Goal: Information Seeking & Learning: Learn about a topic

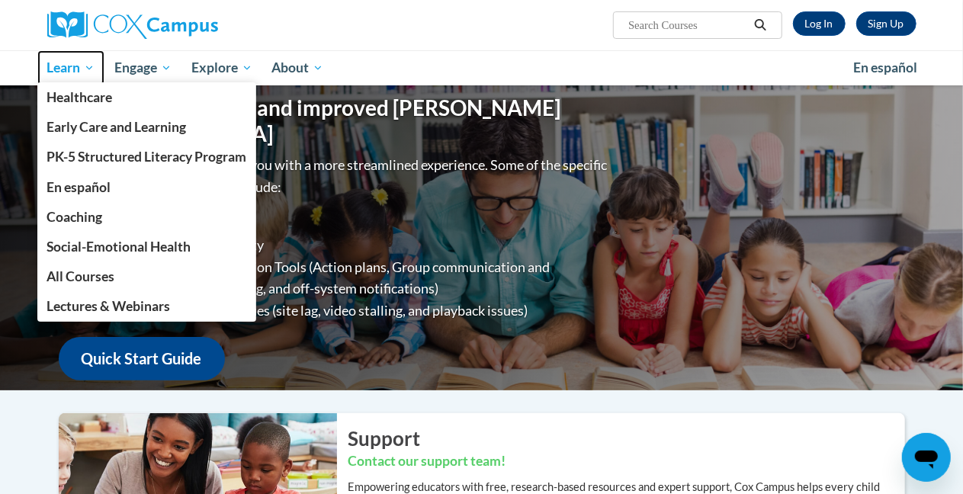
click at [88, 67] on span "Learn" at bounding box center [71, 68] width 48 height 18
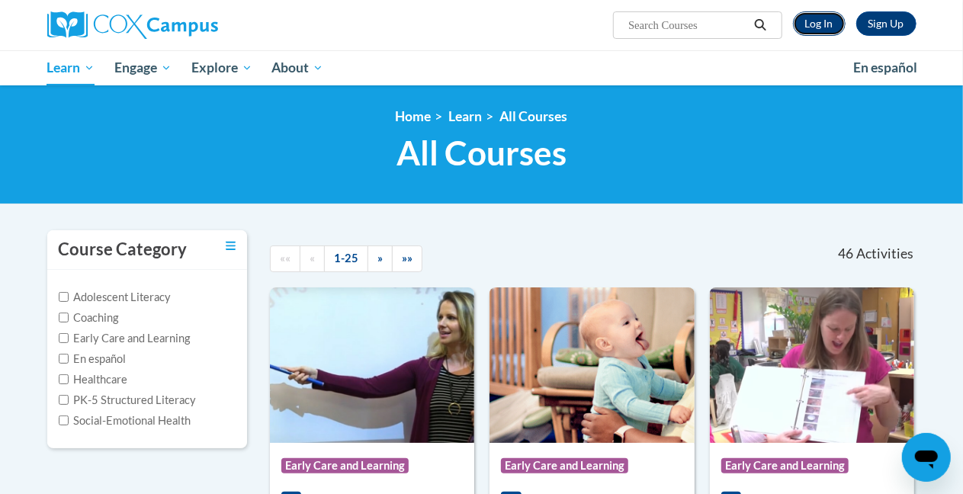
click at [813, 22] on link "Log In" at bounding box center [819, 23] width 53 height 24
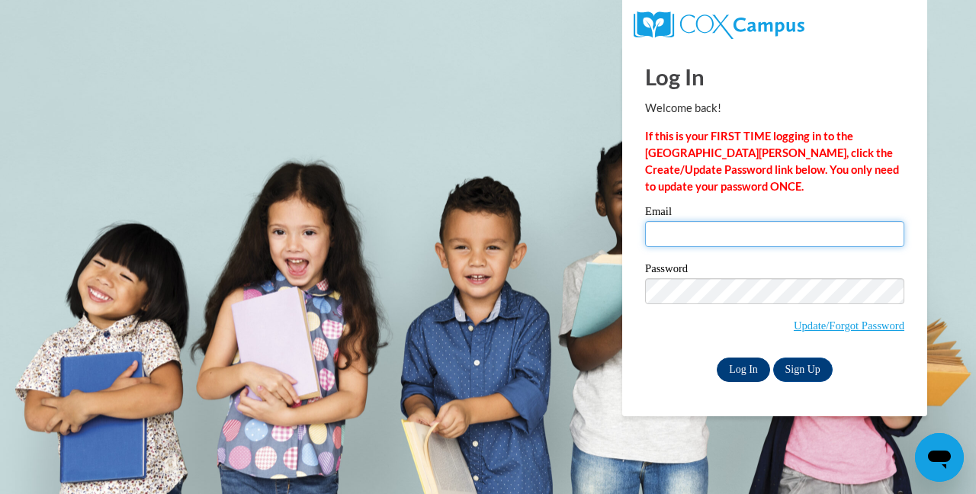
type input "guema01@wwusd.org"
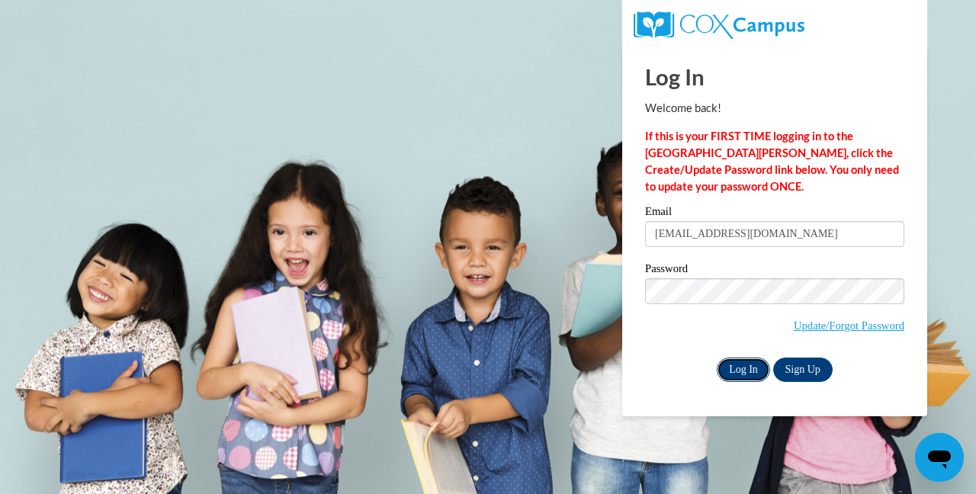
click at [750, 371] on input "Log In" at bounding box center [743, 370] width 53 height 24
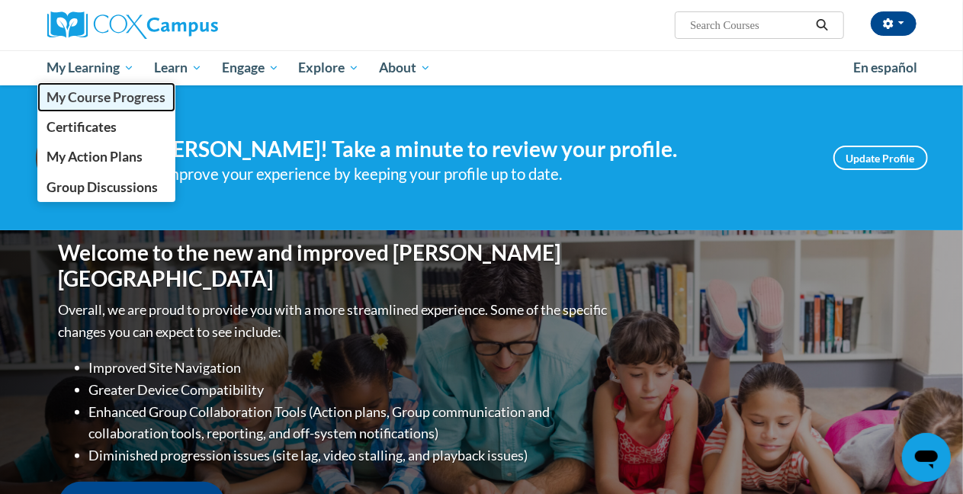
click at [120, 99] on span "My Course Progress" at bounding box center [106, 97] width 119 height 16
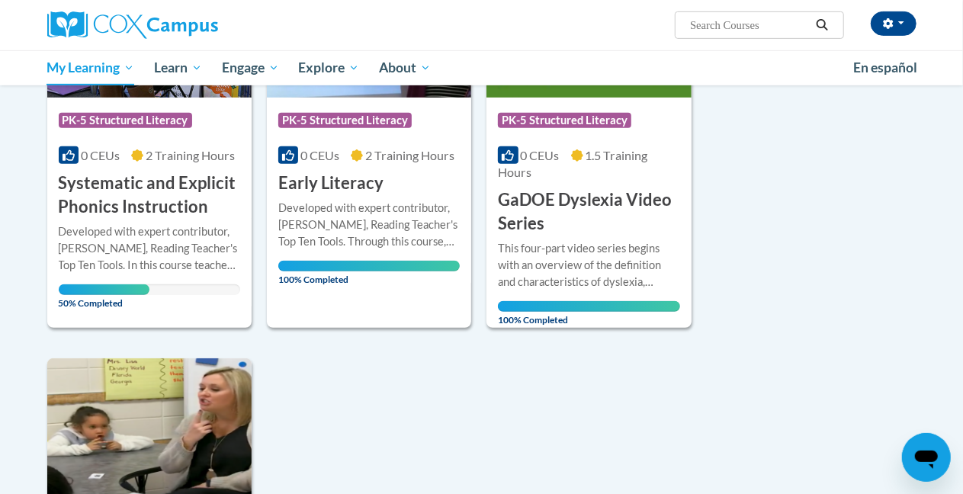
scroll to position [301, 0]
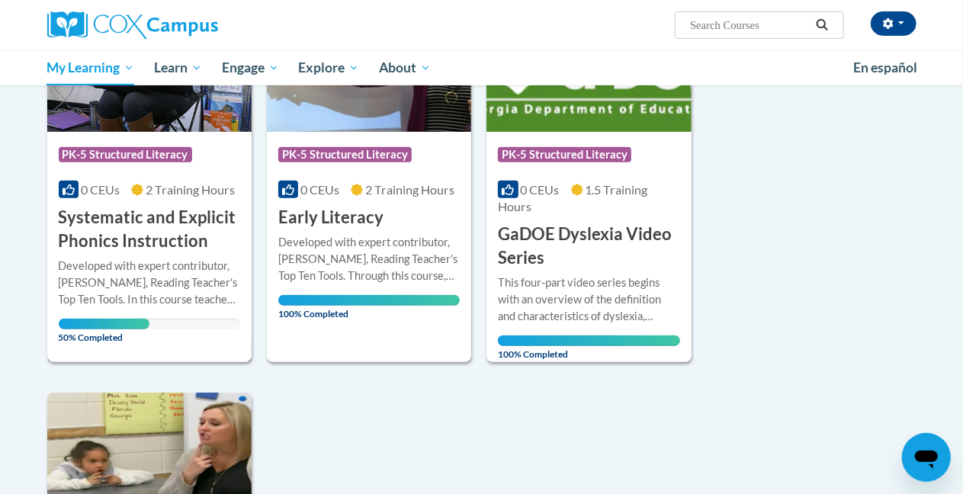
click at [163, 219] on h3 "Systematic and Explicit Phonics Instruction" at bounding box center [150, 229] width 182 height 47
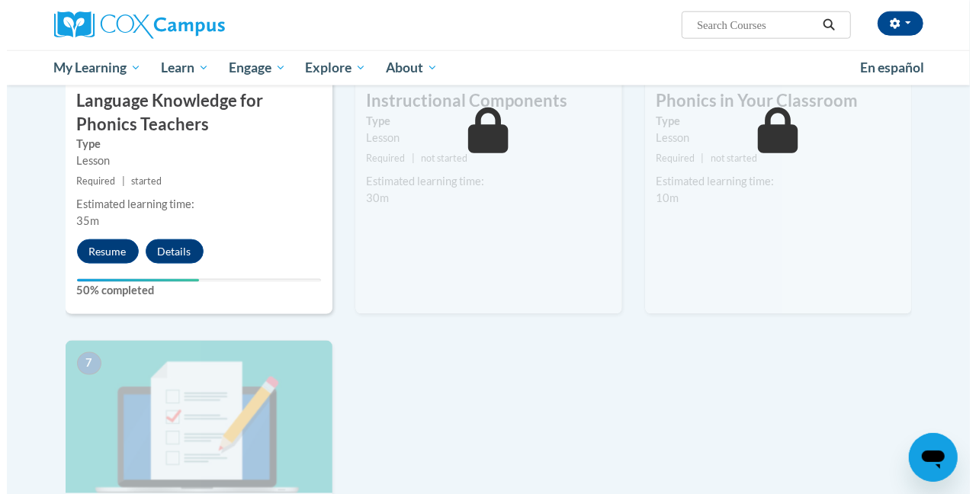
scroll to position [839, 0]
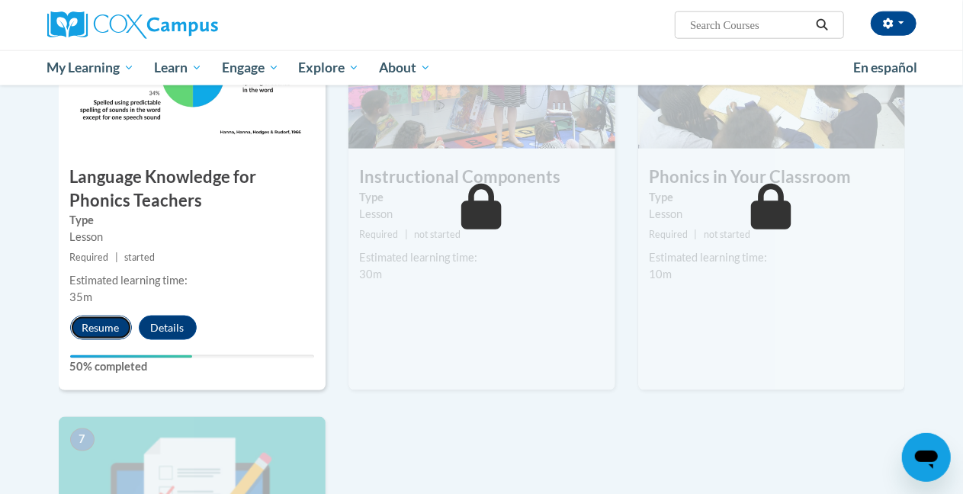
click at [124, 331] on button "Resume" at bounding box center [101, 328] width 62 height 24
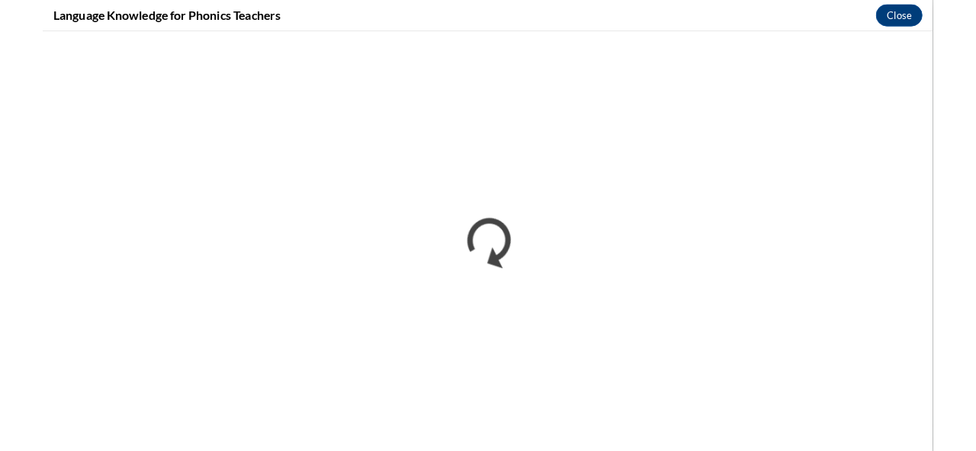
scroll to position [0, 0]
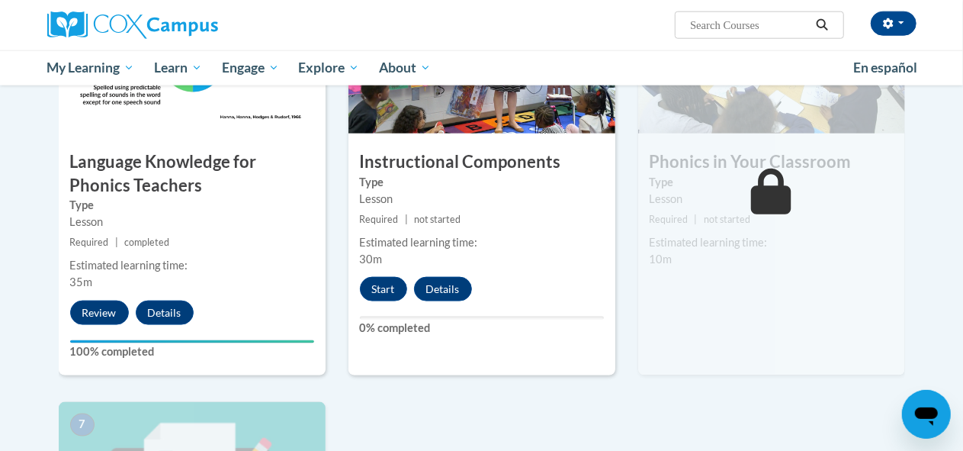
scroll to position [763, 0]
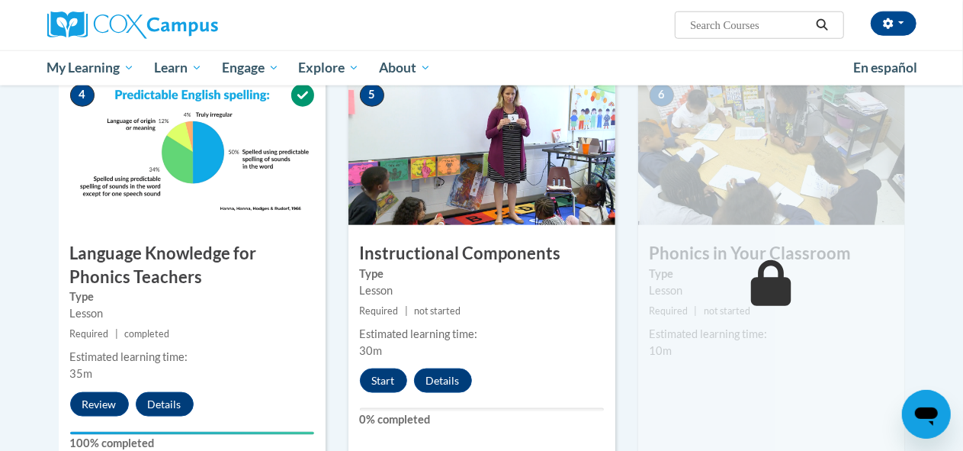
click at [758, 326] on div "Estimated learning time:" at bounding box center [772, 334] width 244 height 17
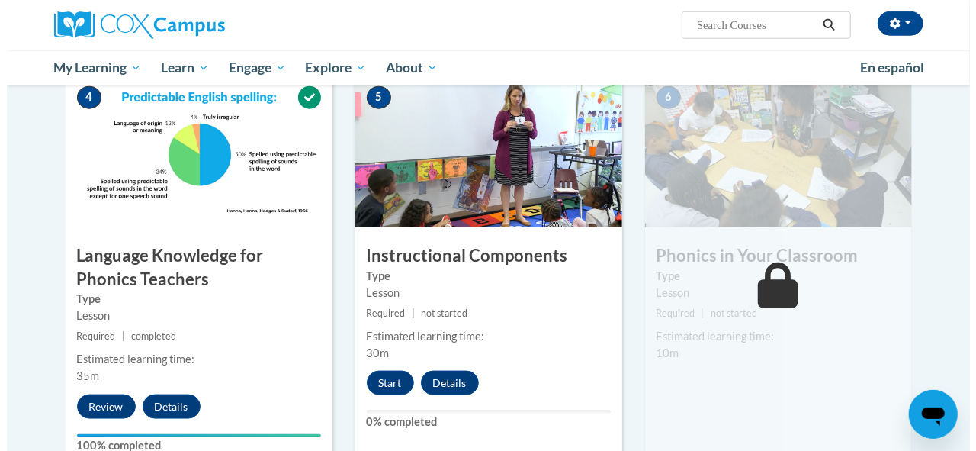
scroll to position [839, 0]
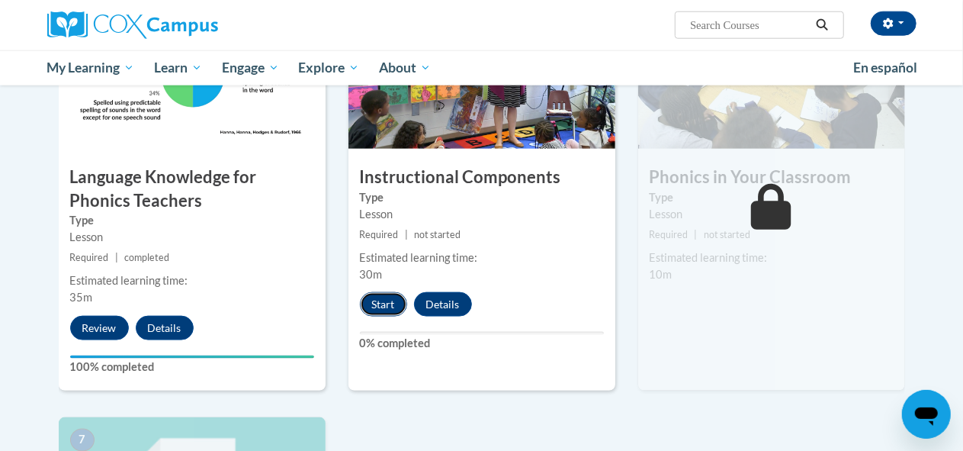
click at [392, 304] on button "Start" at bounding box center [383, 304] width 47 height 24
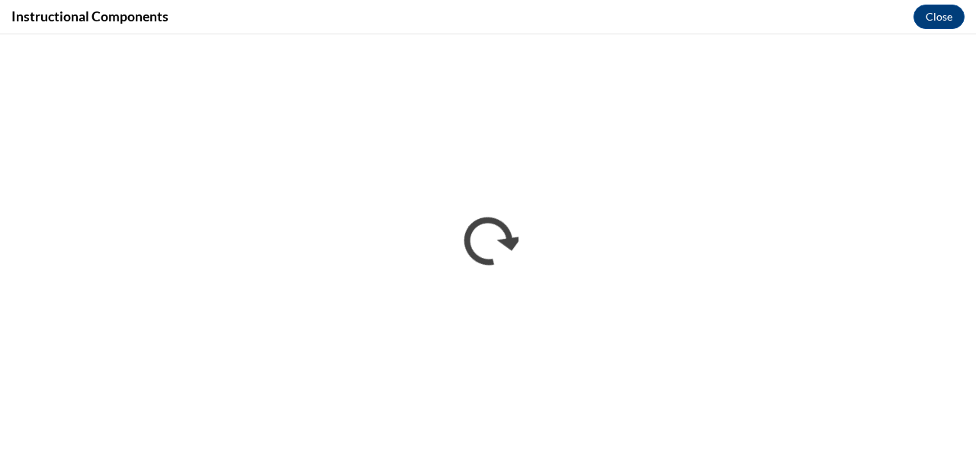
scroll to position [0, 0]
